Goal: Task Accomplishment & Management: Manage account settings

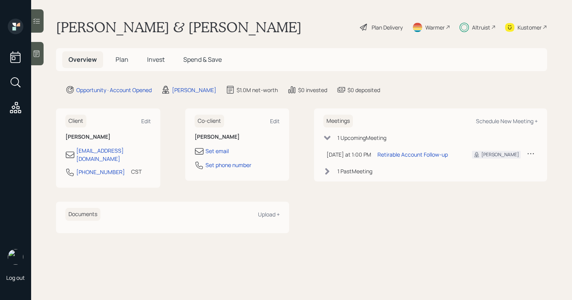
click at [476, 25] on div "Altruist" at bounding box center [481, 27] width 18 height 8
click at [153, 61] on span "Invest" at bounding box center [156, 59] width 18 height 9
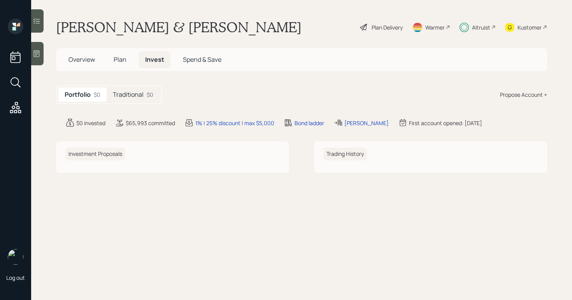
click at [131, 99] on div "Traditional $0" at bounding box center [133, 95] width 53 height 14
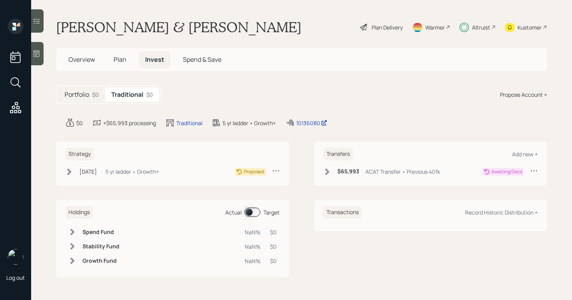
click at [67, 173] on icon at bounding box center [69, 172] width 8 height 8
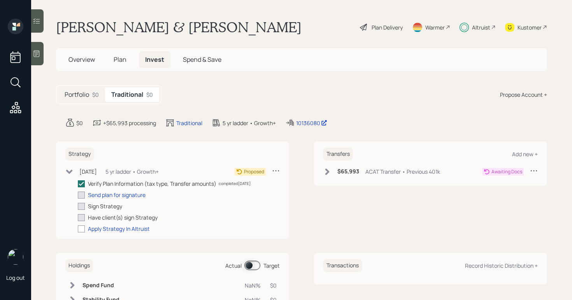
click at [326, 172] on icon at bounding box center [327, 171] width 4 height 7
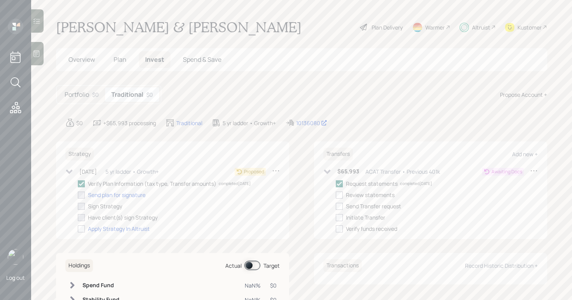
click at [326, 172] on icon at bounding box center [327, 172] width 7 height 4
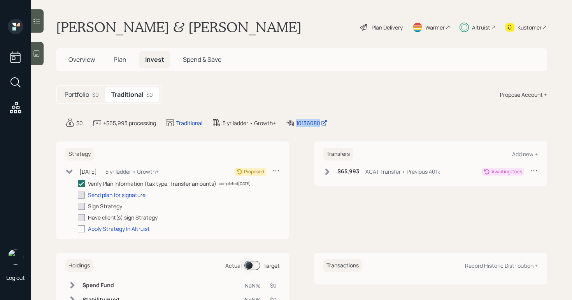
click at [425, 119] on div "$0 +$65,993 processing Traditional 5 yr ladder • Growth+ 10136080" at bounding box center [305, 122] width 481 height 9
click at [335, 94] on div "Portfolio $0 Traditional $0 Propose Account +" at bounding box center [301, 94] width 491 height 19
click at [123, 193] on div "Send plan for signature" at bounding box center [117, 195] width 58 height 8
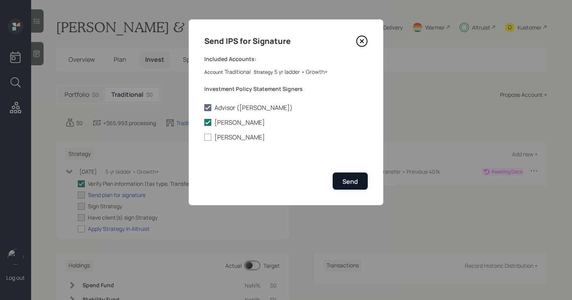
click at [355, 181] on div "Send" at bounding box center [350, 181] width 16 height 9
checkbox input "true"
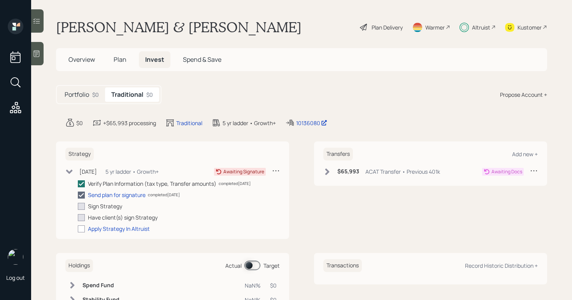
click at [429, 158] on div "Transfers Add new +" at bounding box center [430, 154] width 214 height 13
click at [326, 173] on icon at bounding box center [327, 172] width 8 height 8
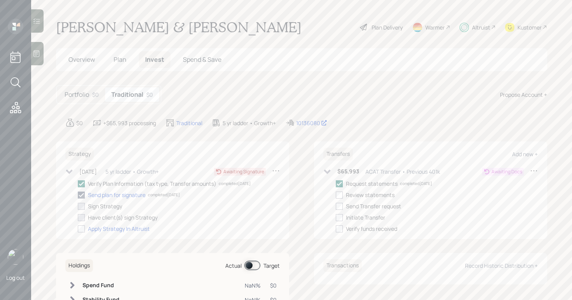
click at [371, 29] on div "Plan Delivery" at bounding box center [386, 27] width 31 height 8
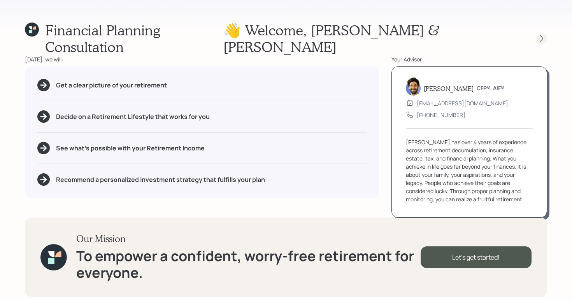
click at [540, 35] on icon at bounding box center [541, 39] width 8 height 8
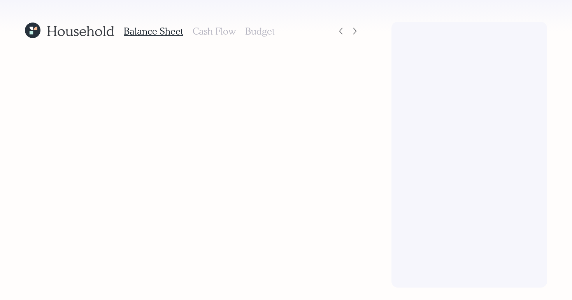
click at [541, 29] on div at bounding box center [469, 155] width 156 height 266
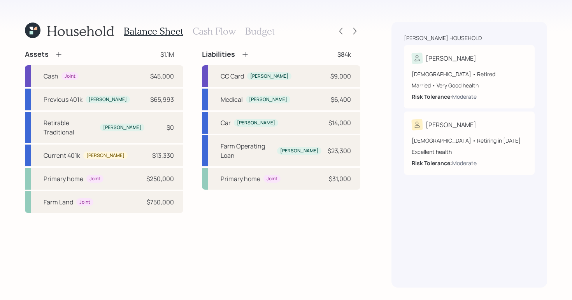
click at [357, 26] on div at bounding box center [347, 31] width 25 height 11
click at [354, 28] on icon at bounding box center [355, 31] width 8 height 8
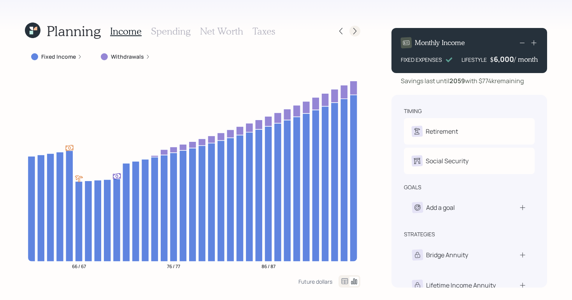
click at [354, 32] on icon at bounding box center [354, 31] width 3 height 7
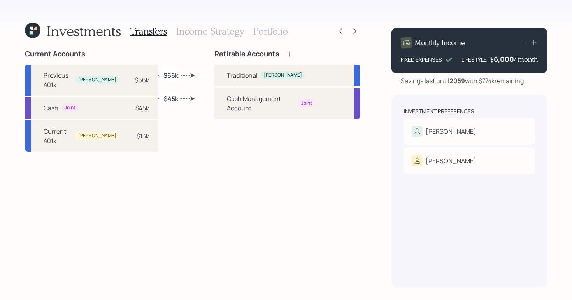
click at [229, 33] on h3 "Income Strategy" at bounding box center [210, 31] width 68 height 11
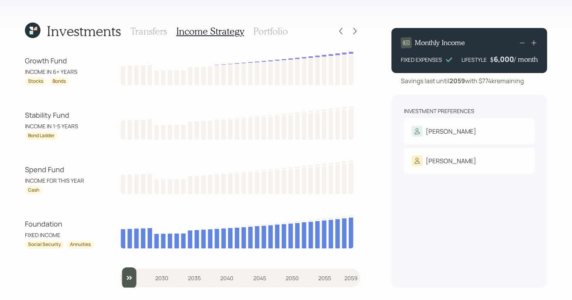
click at [286, 33] on h3 "Portfolio" at bounding box center [270, 31] width 35 height 11
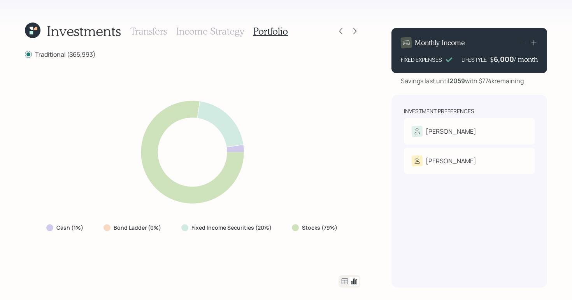
click at [35, 36] on icon at bounding box center [33, 31] width 16 height 16
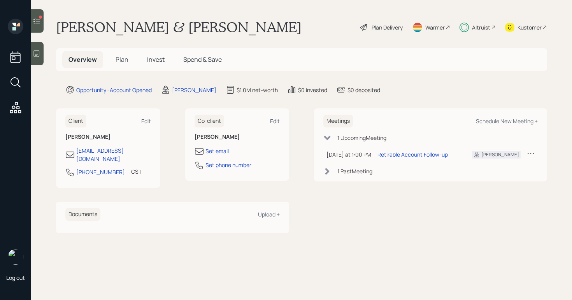
click at [116, 56] on span "Plan" at bounding box center [122, 59] width 13 height 9
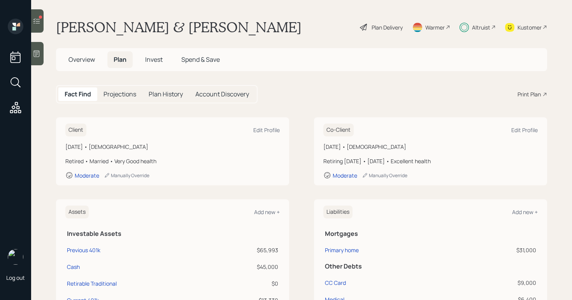
click at [156, 61] on span "Invest" at bounding box center [154, 59] width 18 height 9
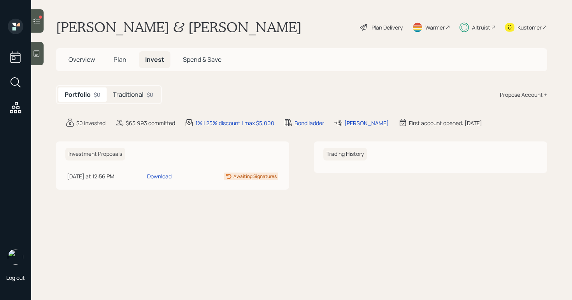
click at [135, 96] on h5 "Traditional" at bounding box center [128, 94] width 31 height 7
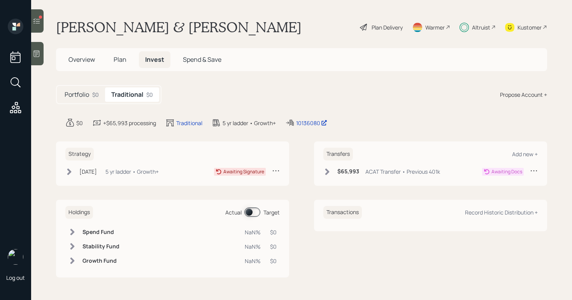
click at [67, 175] on div "Sep 3, 2025 Wednesday, September 3, 2025 12:30 PM EDT 5 yr ladder • Growth+" at bounding box center [111, 172] width 93 height 10
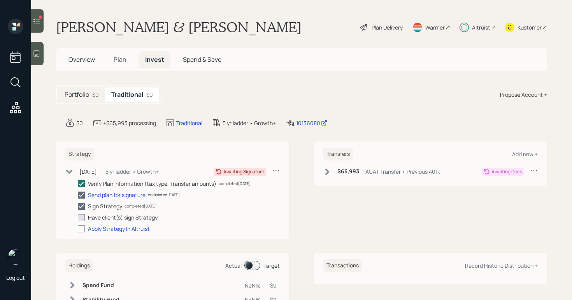
click at [71, 173] on icon at bounding box center [69, 172] width 8 height 8
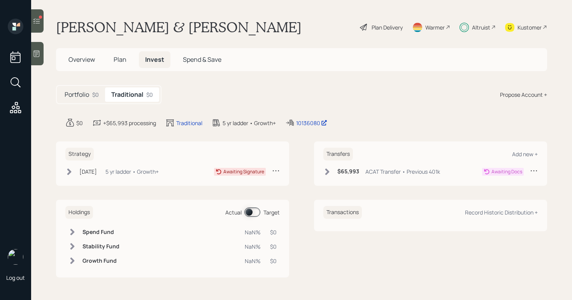
click at [54, 126] on main "Kevin & Kris Roberts Plan Delivery Warmer Altruist Kustomer Overview Plan Inves…" at bounding box center [301, 150] width 541 height 300
click at [68, 172] on icon at bounding box center [69, 172] width 8 height 8
click at [268, 35] on div "Kevin & Kris Roberts Plan Delivery Warmer Altruist Kustomer" at bounding box center [301, 27] width 491 height 17
click at [69, 175] on icon at bounding box center [69, 172] width 8 height 8
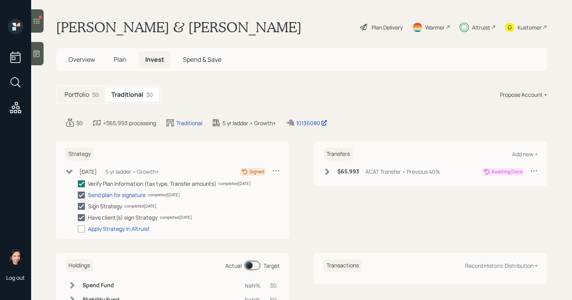
click at [69, 175] on icon at bounding box center [69, 172] width 8 height 8
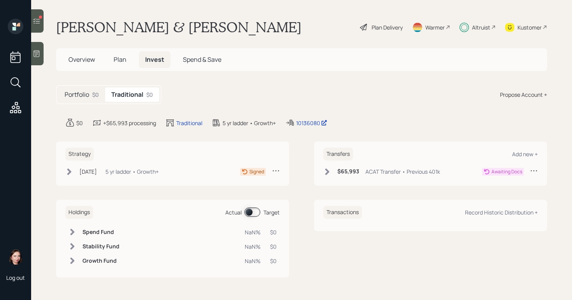
click at [70, 171] on icon at bounding box center [69, 171] width 4 height 7
click at [37, 19] on icon at bounding box center [37, 21] width 8 height 8
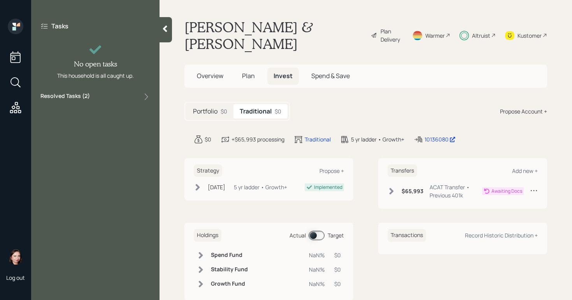
click at [163, 34] on div at bounding box center [165, 29] width 12 height 25
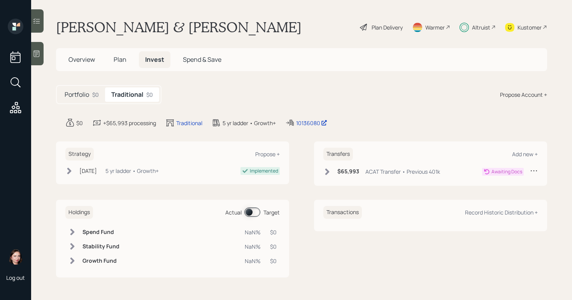
click at [68, 172] on icon at bounding box center [69, 171] width 8 height 8
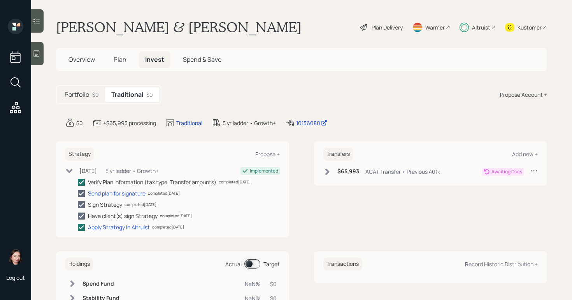
click at [67, 171] on icon at bounding box center [69, 171] width 8 height 8
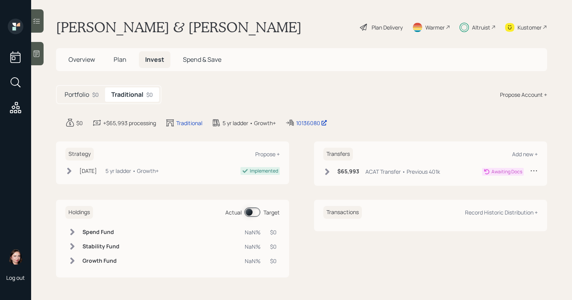
click at [345, 157] on h6 "Transfers" at bounding box center [338, 154] width 30 height 13
click at [333, 170] on div "$65,993 ACAT Transfer • Previous 401k" at bounding box center [381, 172] width 117 height 10
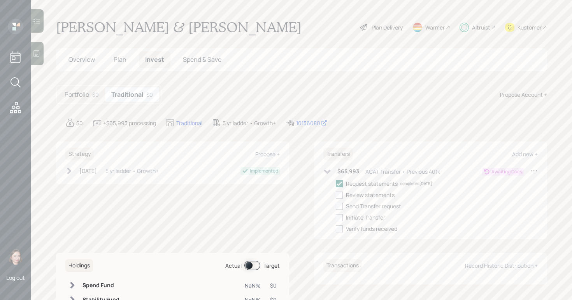
click at [326, 170] on icon at bounding box center [327, 172] width 8 height 8
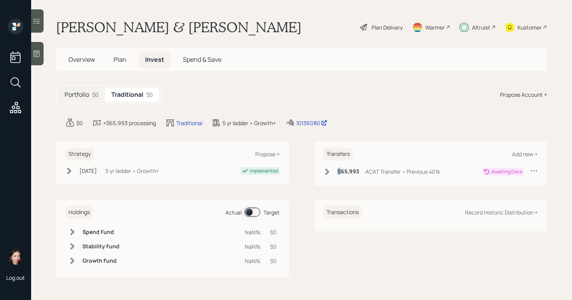
click at [326, 170] on icon at bounding box center [327, 171] width 4 height 7
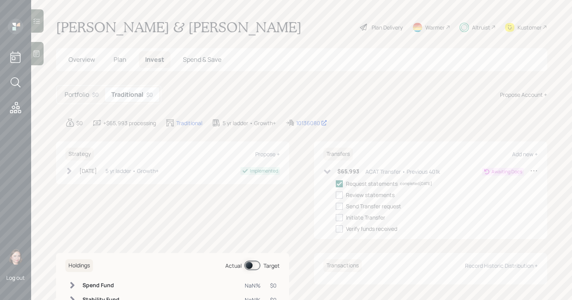
click at [328, 172] on div "$65,993 ACAT Transfer • Previous 401k" at bounding box center [381, 172] width 117 height 10
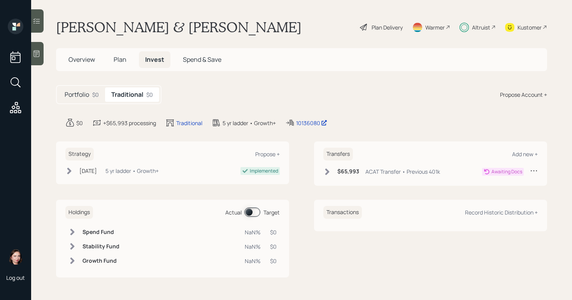
click at [283, 92] on div "Portfolio $0 Traditional $0 Propose Account +" at bounding box center [301, 94] width 491 height 19
click at [84, 67] on h5 "Overview" at bounding box center [81, 59] width 39 height 17
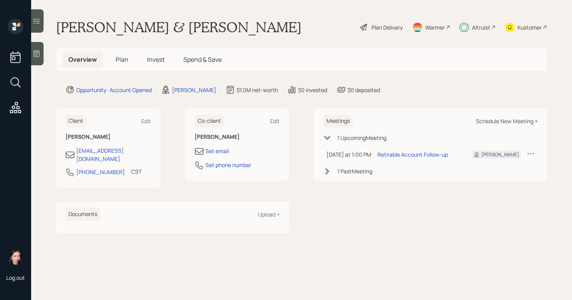
drag, startPoint x: 516, startPoint y: 123, endPoint x: 516, endPoint y: 119, distance: 4.3
click at [516, 123] on div "Schedule New Meeting +" at bounding box center [507, 120] width 62 height 7
select select "f14b762f-c7c2-4b89-9227-8fa891345eea"
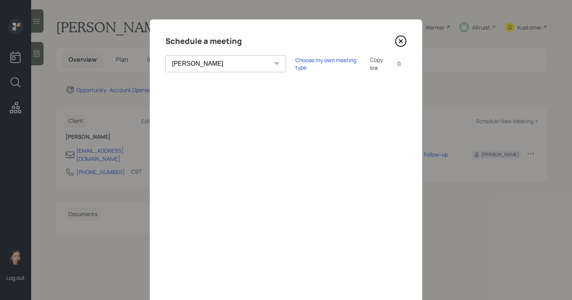
click at [399, 40] on icon at bounding box center [400, 41] width 3 height 3
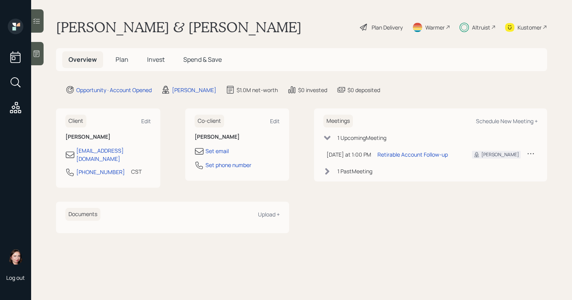
click at [504, 125] on div "Meetings Schedule New Meeting +" at bounding box center [430, 121] width 214 height 13
click at [503, 123] on div "Schedule New Meeting +" at bounding box center [507, 120] width 62 height 7
select select "f14b762f-c7c2-4b89-9227-8fa891345eea"
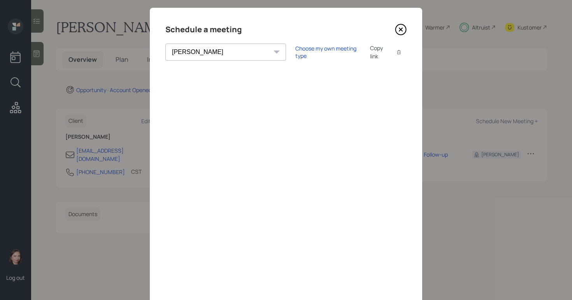
scroll to position [12, 0]
click at [398, 29] on icon at bounding box center [401, 29] width 12 height 12
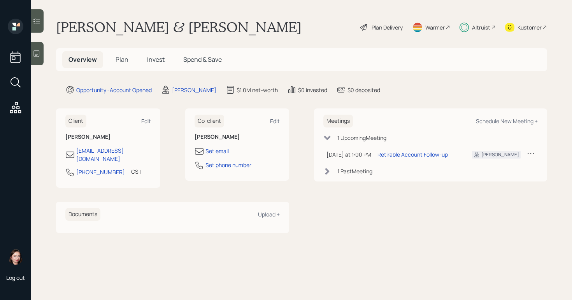
click at [147, 67] on h5 "Invest" at bounding box center [156, 59] width 30 height 17
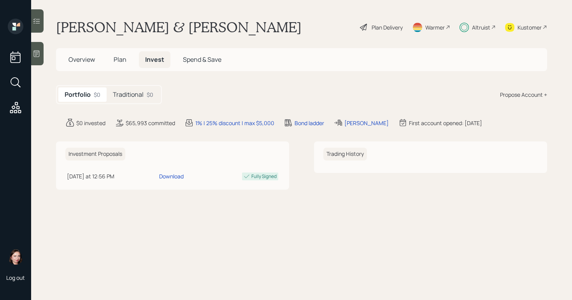
click at [130, 62] on h5 "Plan" at bounding box center [119, 59] width 25 height 17
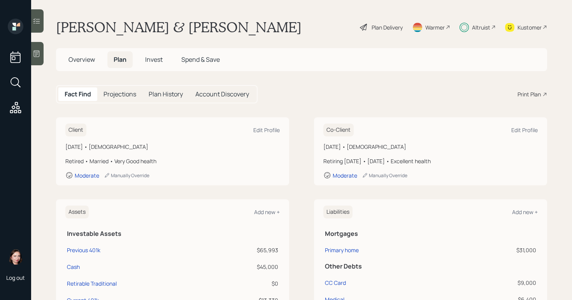
click at [147, 60] on span "Invest" at bounding box center [154, 59] width 18 height 9
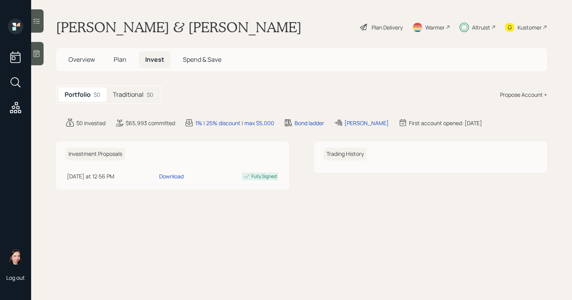
click at [142, 100] on div "Traditional $0" at bounding box center [133, 95] width 53 height 14
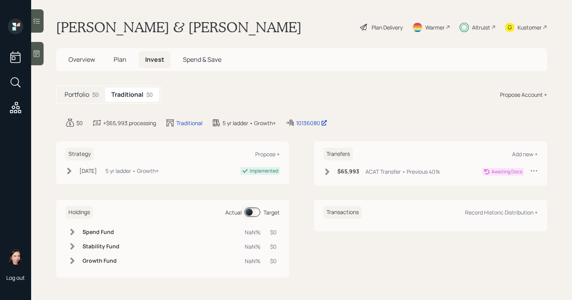
click at [334, 173] on div "$65,993 ACAT Transfer • Previous 401k" at bounding box center [381, 172] width 117 height 10
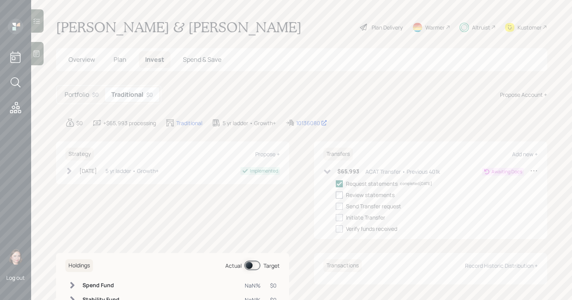
click at [336, 196] on div at bounding box center [339, 195] width 7 height 7
click at [335, 195] on input "checkbox" at bounding box center [335, 195] width 0 height 0
checkbox input "true"
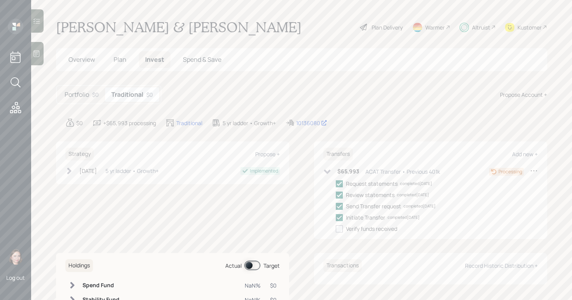
click at [68, 172] on icon at bounding box center [69, 171] width 8 height 8
click at [70, 173] on icon at bounding box center [69, 171] width 8 height 8
click at [324, 169] on icon at bounding box center [327, 172] width 8 height 8
